Goal: Task Accomplishment & Management: Use online tool/utility

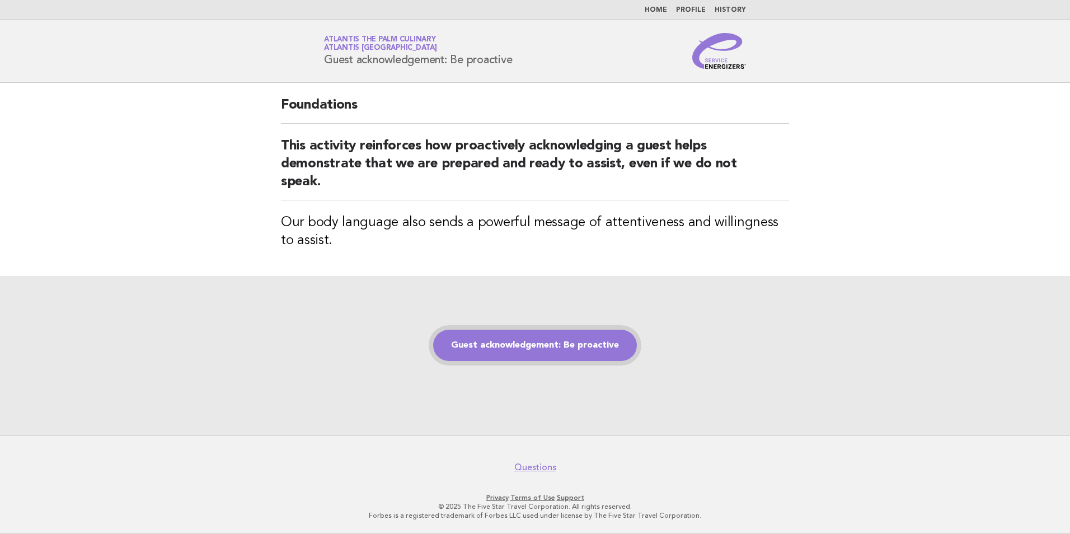
click at [518, 353] on link "Guest acknowledgement: Be proactive" at bounding box center [535, 345] width 204 height 31
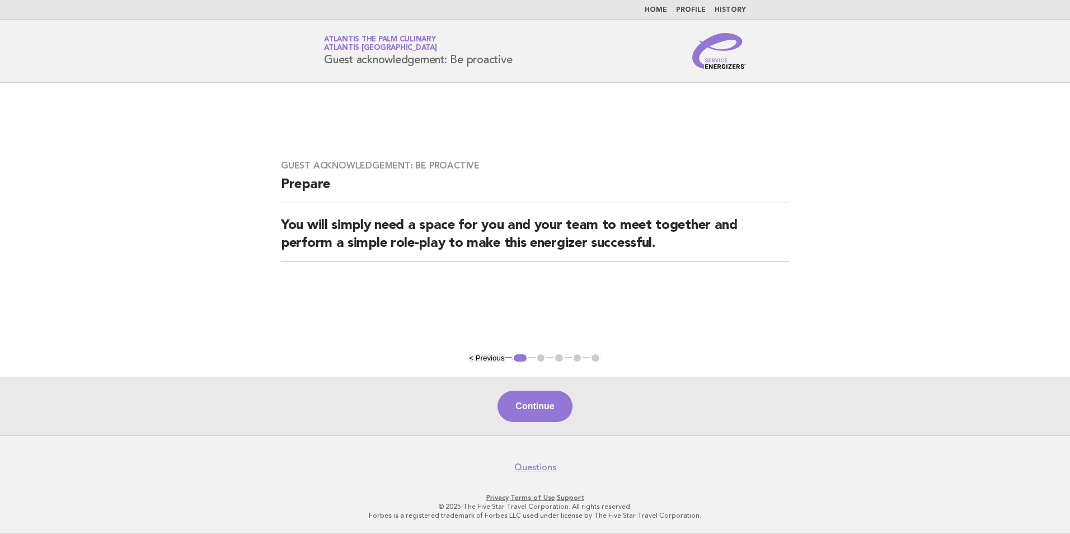
click at [538, 391] on div "Continue" at bounding box center [535, 406] width 1070 height 59
click at [535, 409] on button "Continue" at bounding box center [535, 406] width 74 height 31
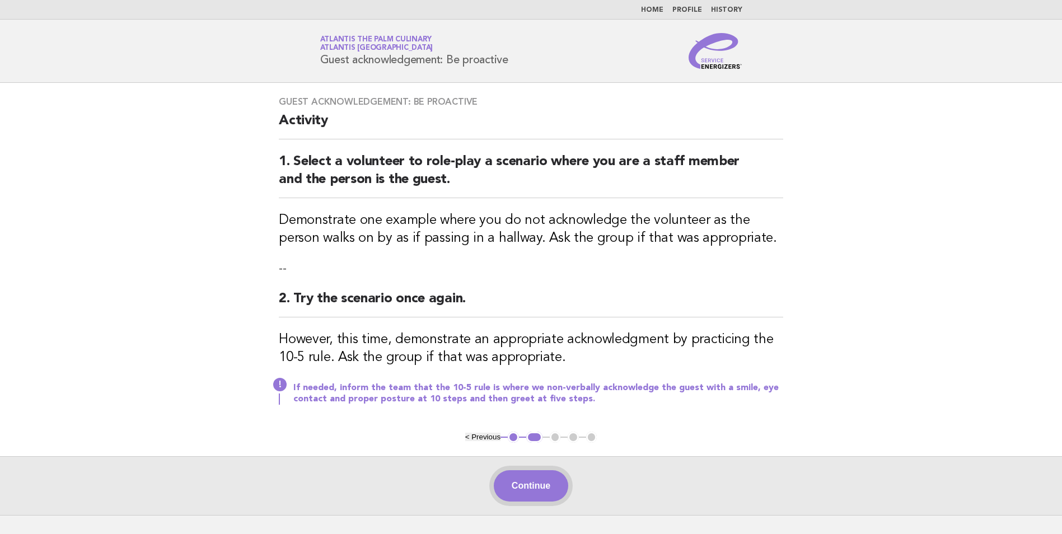
click at [518, 492] on button "Continue" at bounding box center [531, 485] width 74 height 31
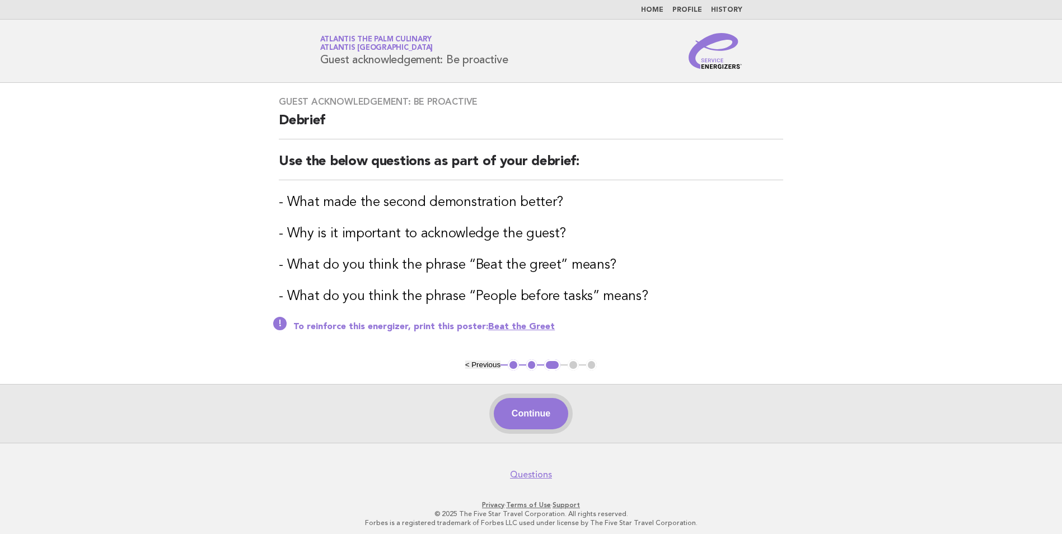
click at [517, 400] on button "Continue" at bounding box center [531, 413] width 74 height 31
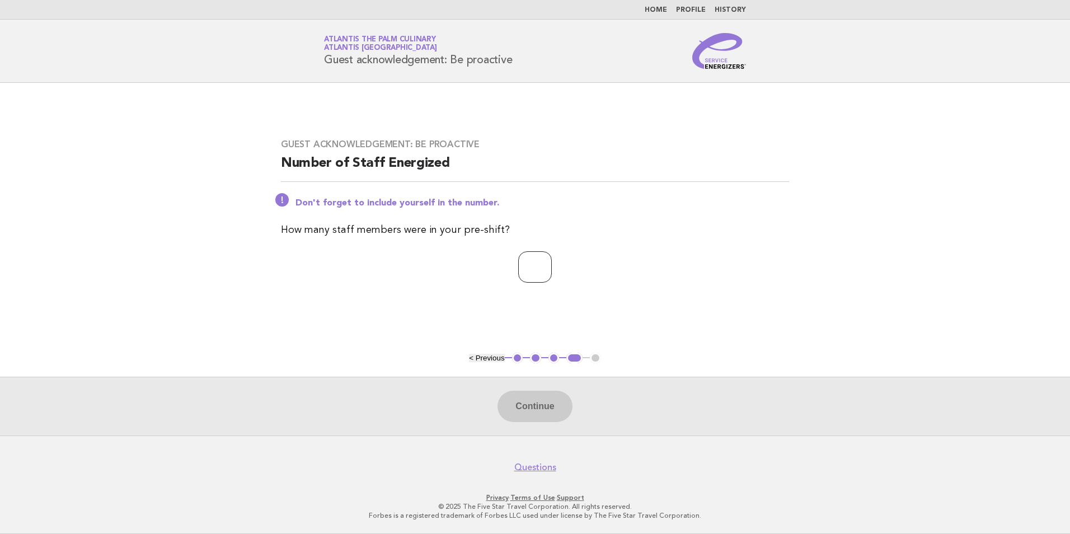
click at [518, 272] on input "number" at bounding box center [535, 266] width 34 height 31
type input "**"
click at [543, 404] on button "Continue" at bounding box center [535, 406] width 74 height 31
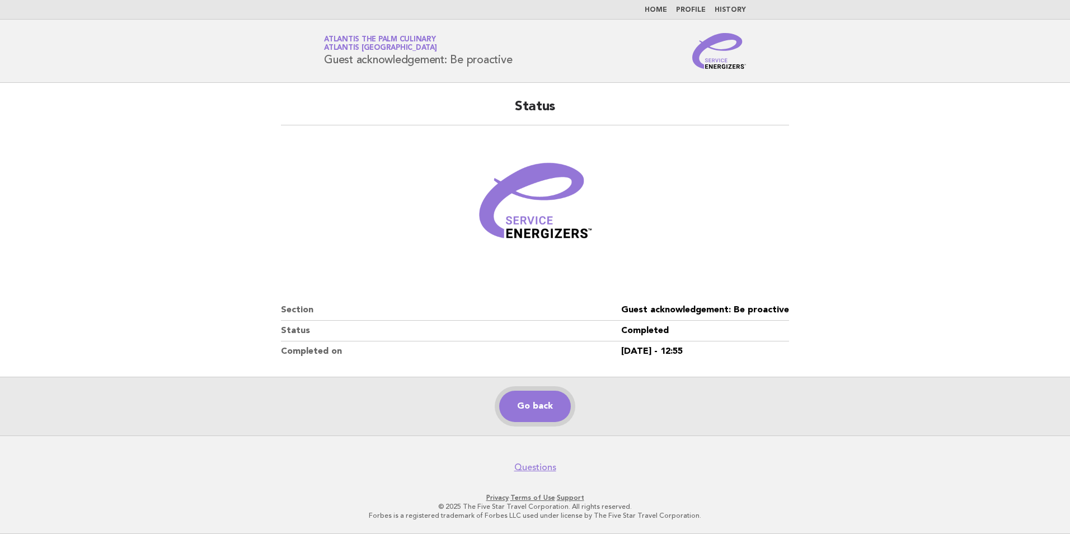
click at [521, 396] on link "Go back" at bounding box center [535, 406] width 72 height 31
